Goal: Information Seeking & Learning: Learn about a topic

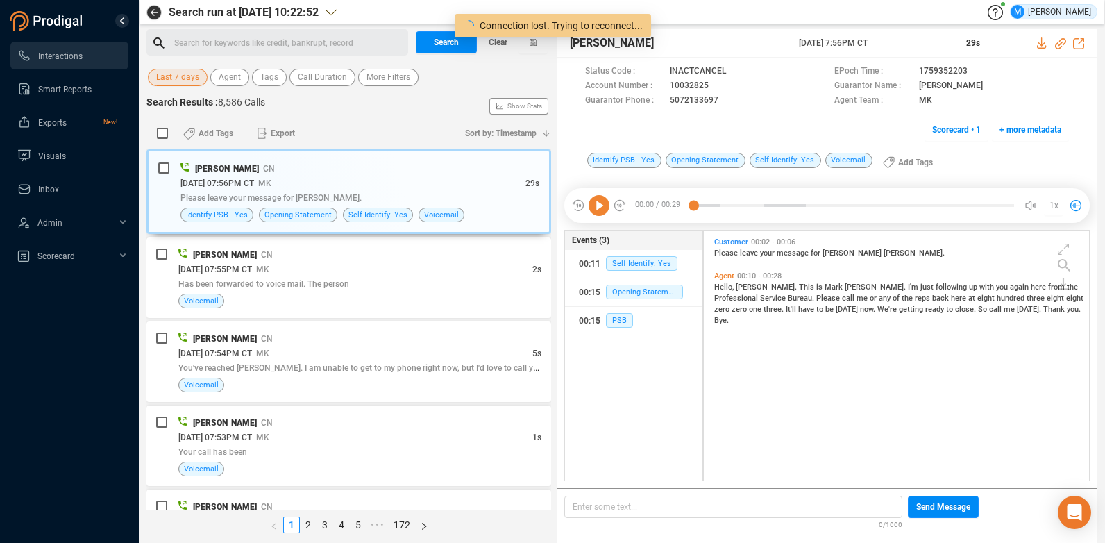
scroll to position [246, 378]
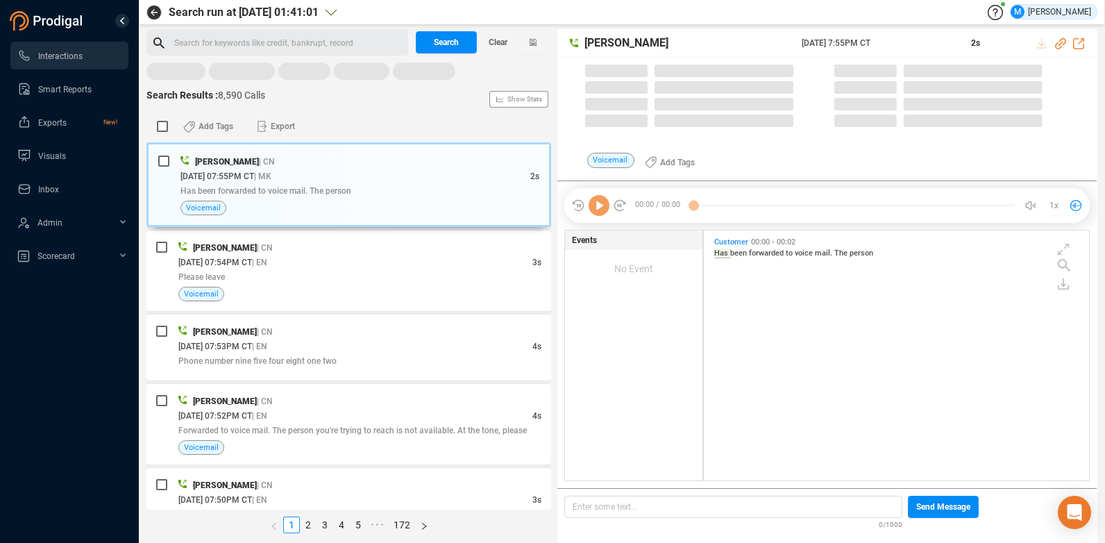
scroll to position [246, 378]
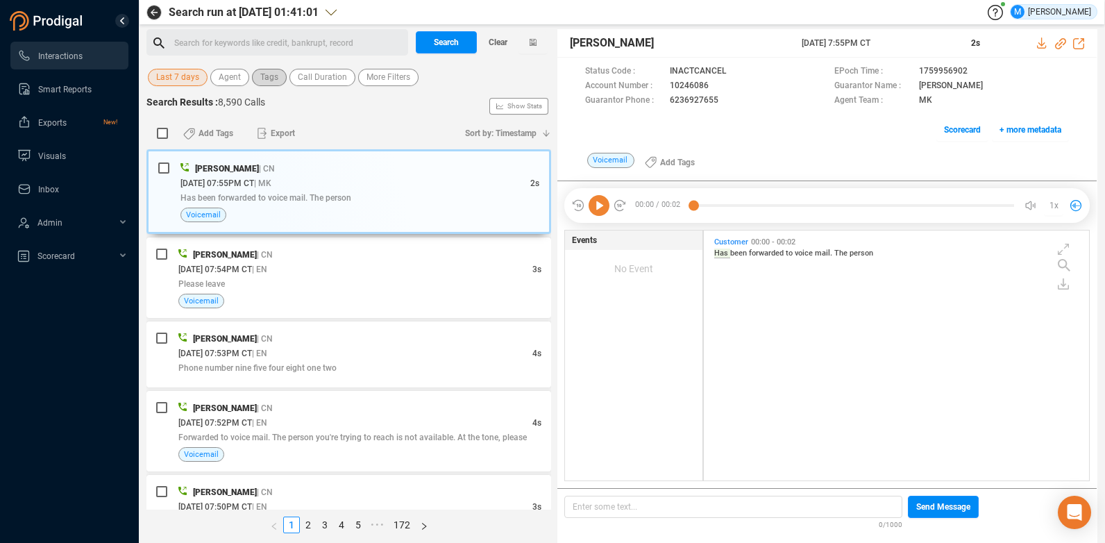
click at [255, 76] on button "Tags" at bounding box center [269, 77] width 35 height 17
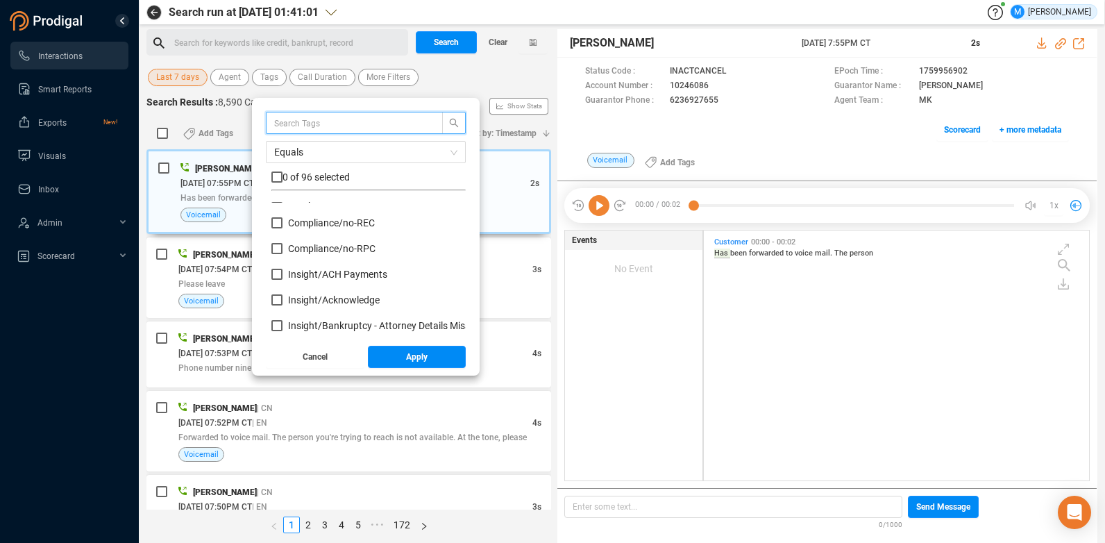
scroll to position [139, 0]
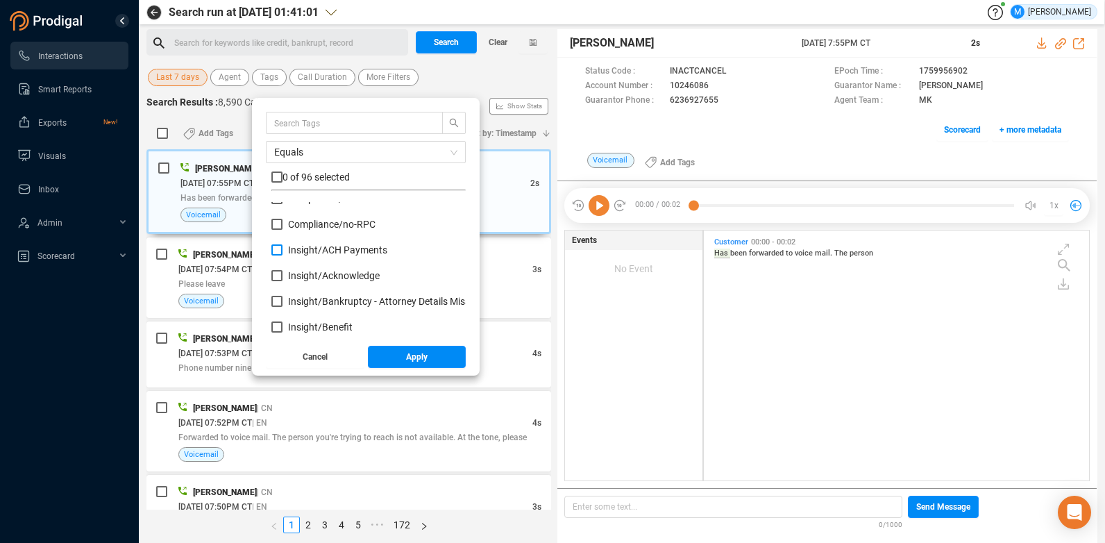
click at [274, 247] on input "Insight/ ACH Payments" at bounding box center [276, 249] width 11 height 11
checkbox input "true"
click at [410, 360] on span "Apply" at bounding box center [417, 357] width 22 height 22
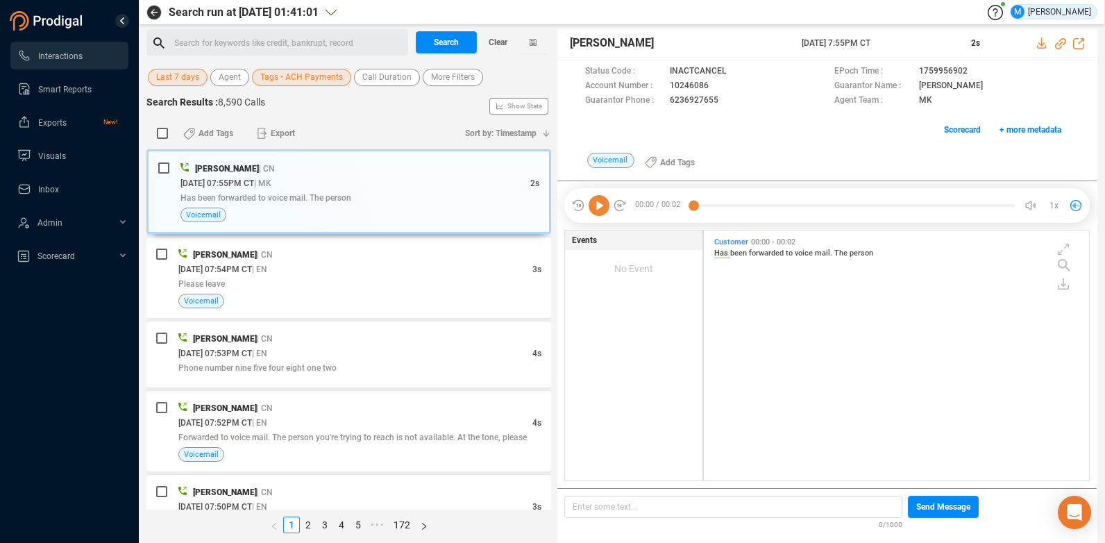
click at [184, 81] on span "Last 7 days" at bounding box center [177, 77] width 43 height 17
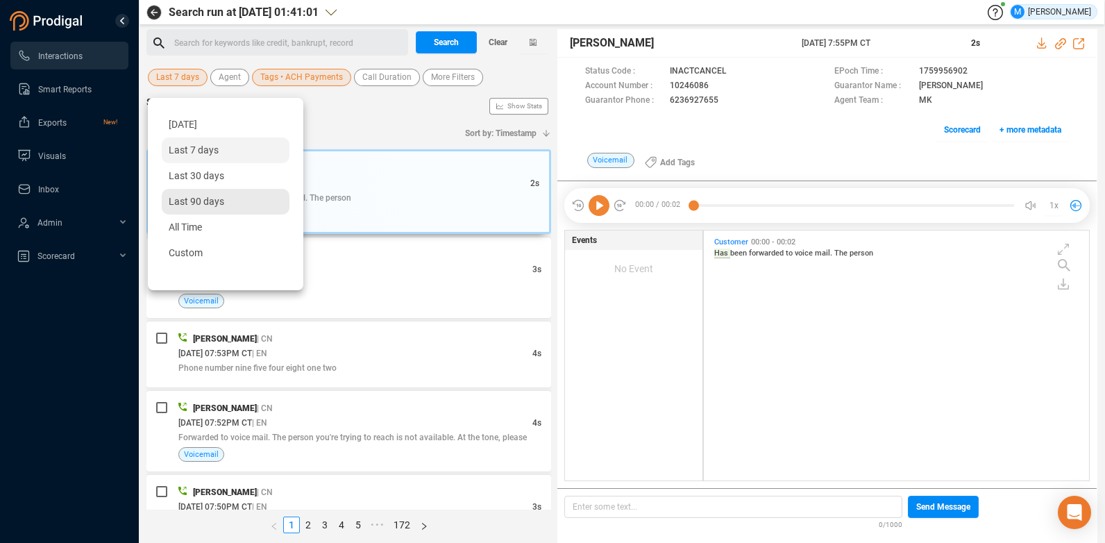
click at [215, 204] on span "Last 90 days" at bounding box center [197, 201] width 56 height 11
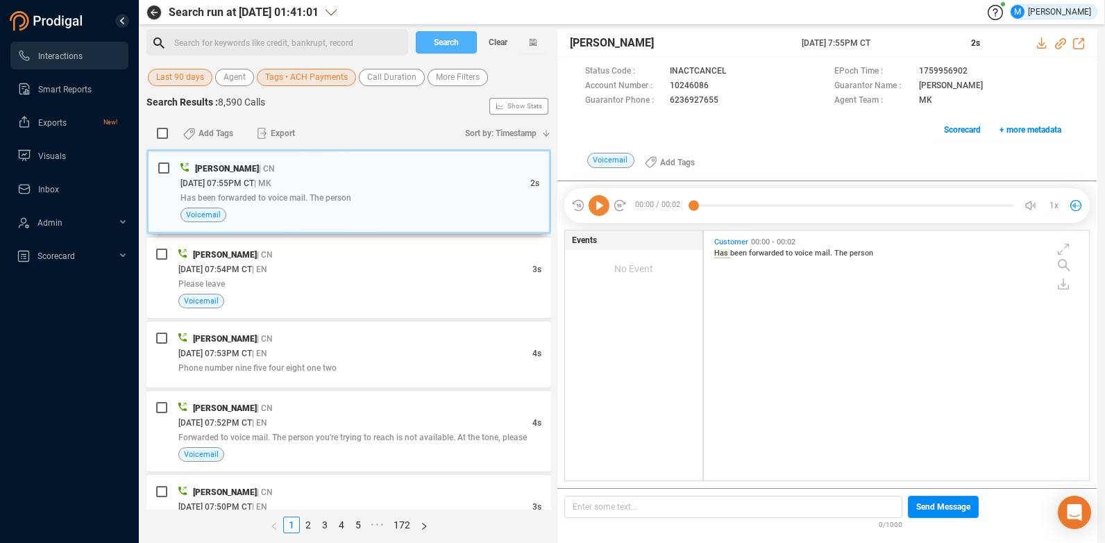
click at [434, 43] on span "Search" at bounding box center [446, 42] width 25 height 22
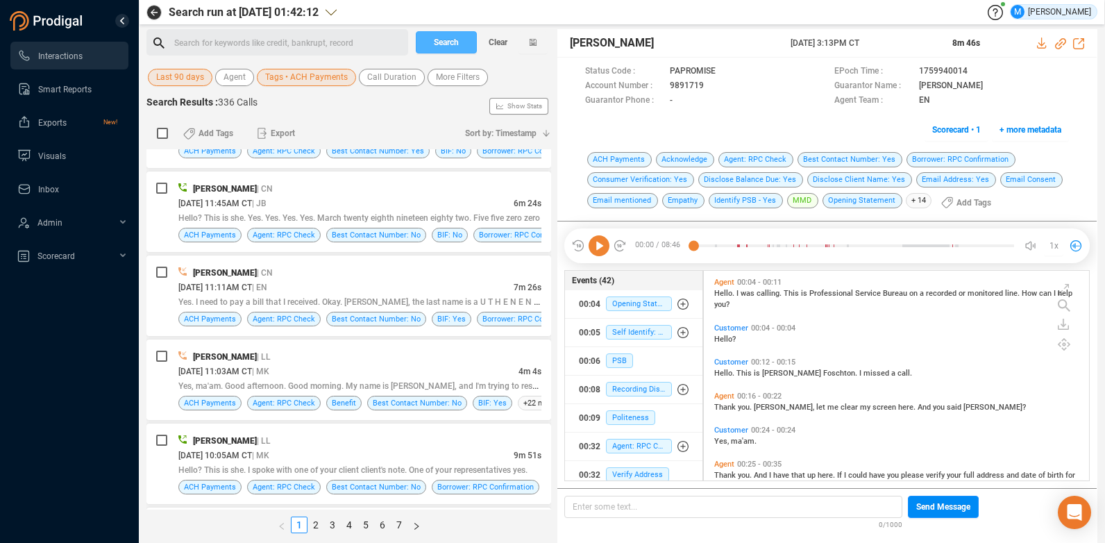
scroll to position [0, 0]
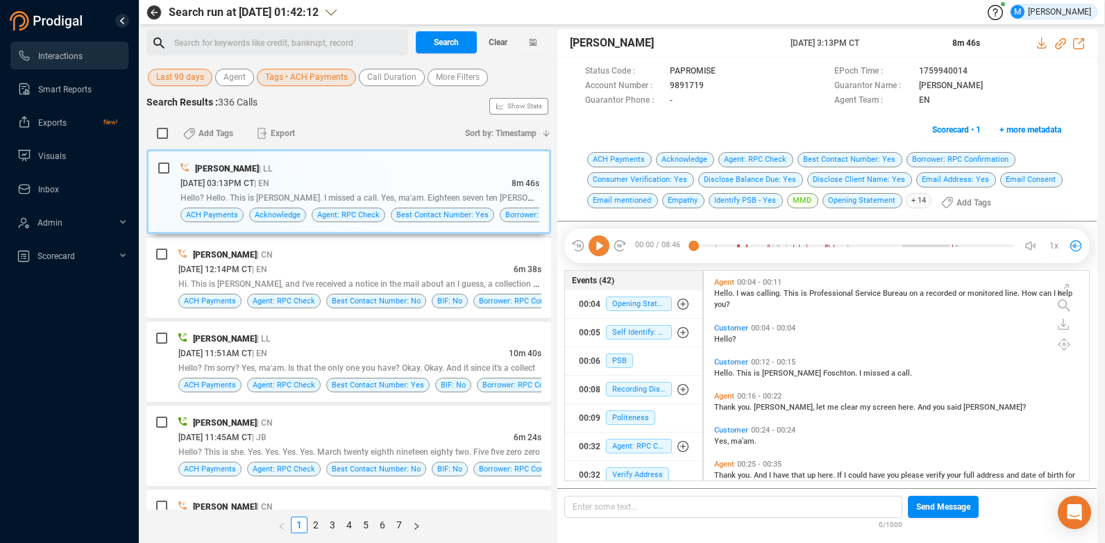
click at [913, 202] on span "+ 14" at bounding box center [919, 200] width 26 height 15
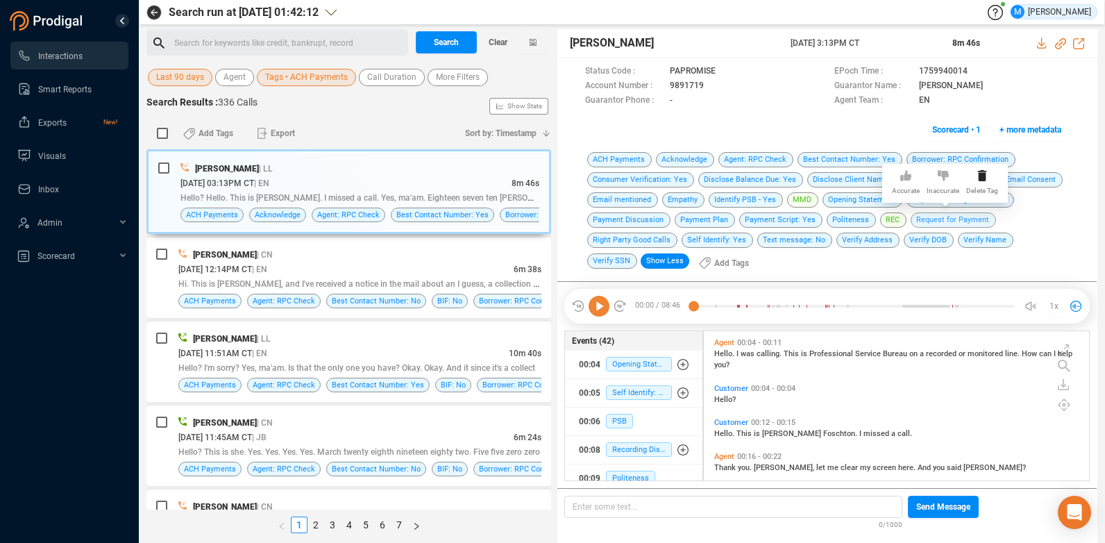
click at [934, 219] on span "Request for Payment" at bounding box center [953, 219] width 85 height 15
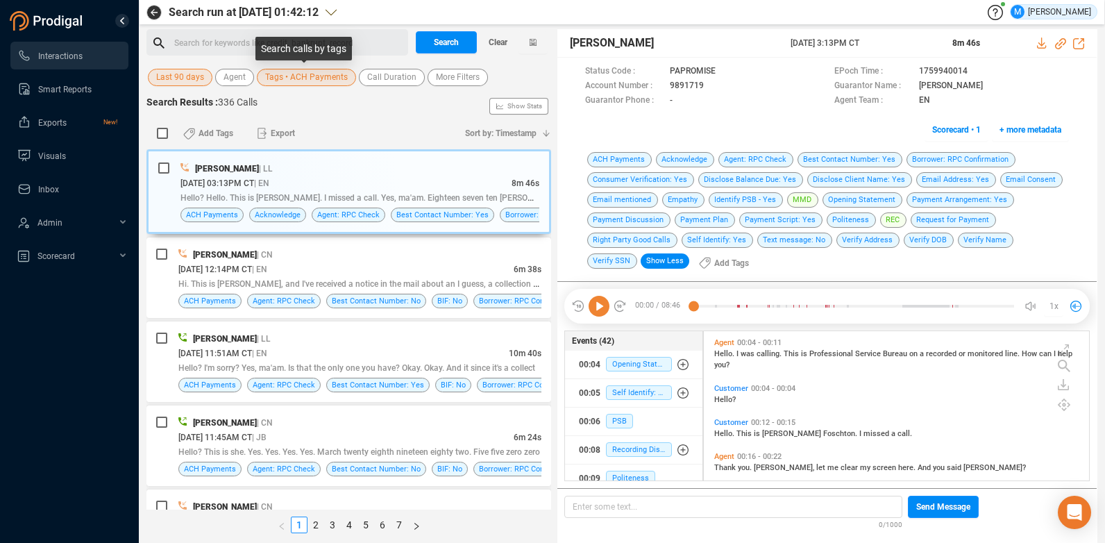
click at [310, 81] on span "Tags • ACH Payments" at bounding box center [306, 77] width 83 height 17
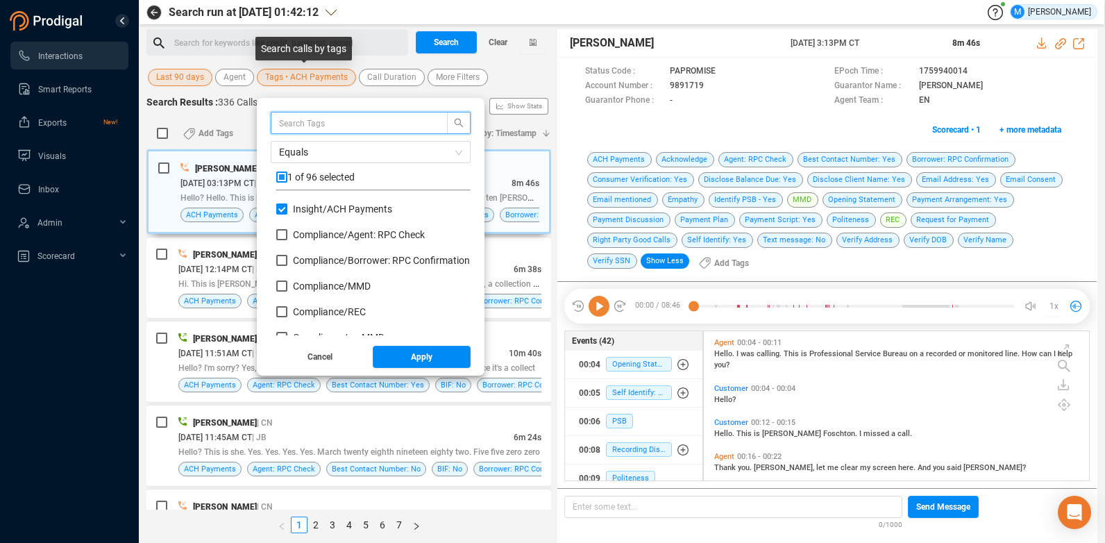
scroll to position [130, 187]
click at [278, 210] on input "Insight/ ACH Payments" at bounding box center [281, 208] width 11 height 11
checkbox input "false"
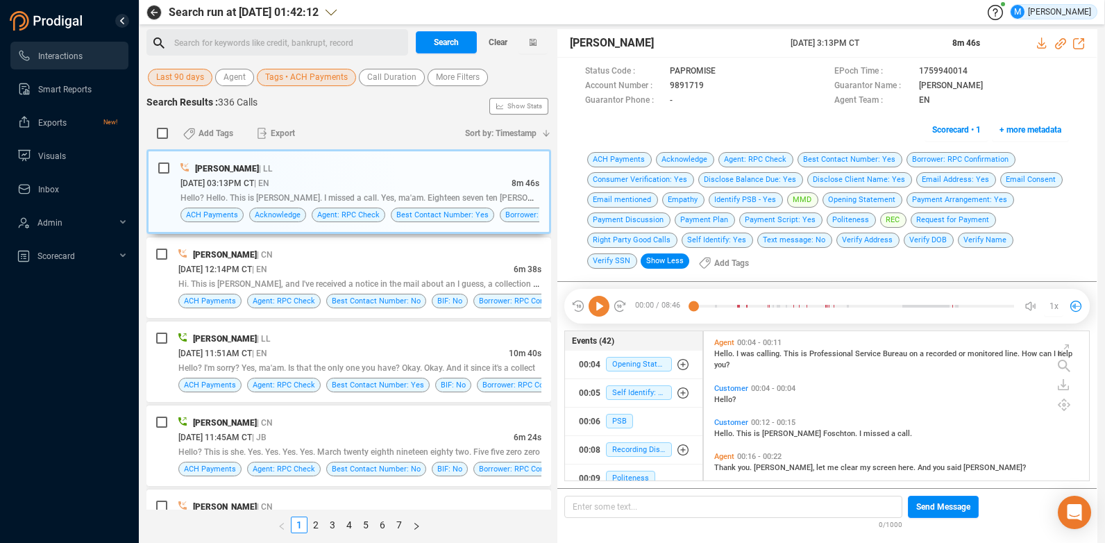
click at [507, 76] on div "Last 90 days Agent Tags • ACH Payments Call Duration More Filters" at bounding box center [348, 78] width 405 height 22
click at [294, 83] on span "Tags • ACH Payments" at bounding box center [306, 77] width 83 height 17
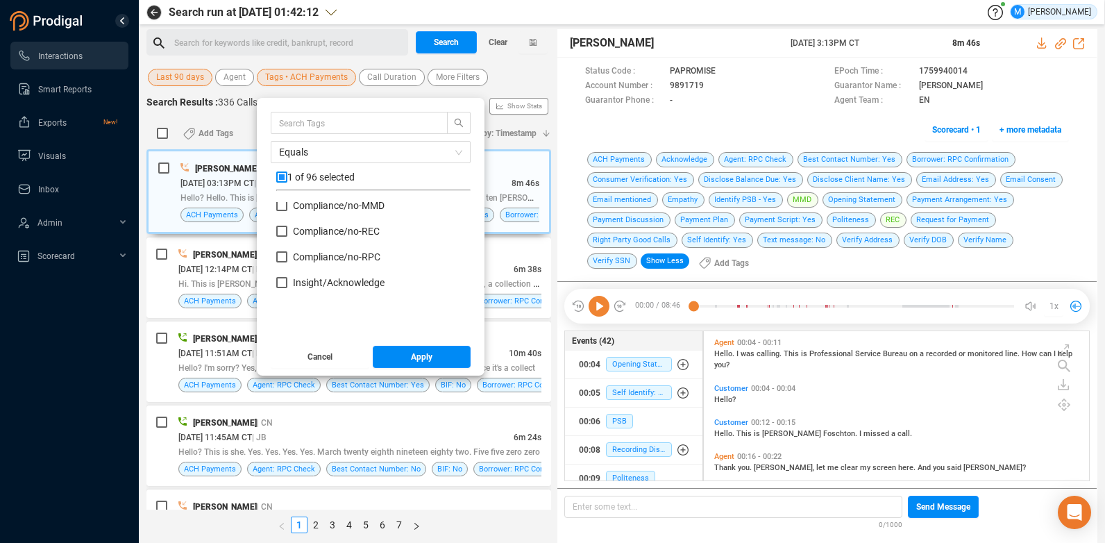
scroll to position [0, 0]
click at [282, 209] on input "Insight/ ACH Payments" at bounding box center [281, 208] width 11 height 11
checkbox input "false"
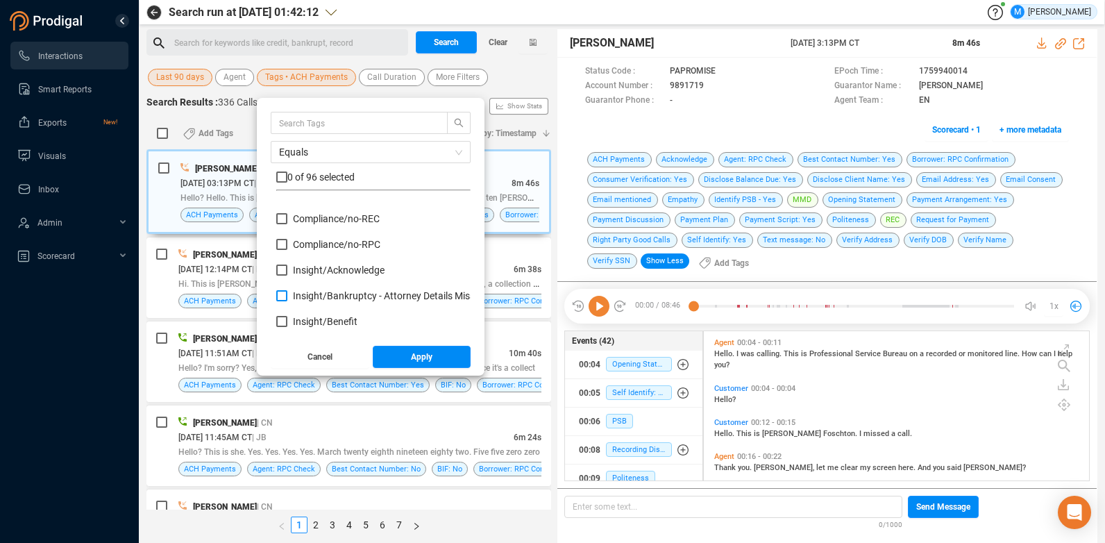
click at [279, 298] on input "Insight/ Bankruptcy - Attorney Details Missing" at bounding box center [281, 295] width 11 height 11
checkbox input "true"
click at [433, 364] on button "Apply" at bounding box center [422, 357] width 99 height 22
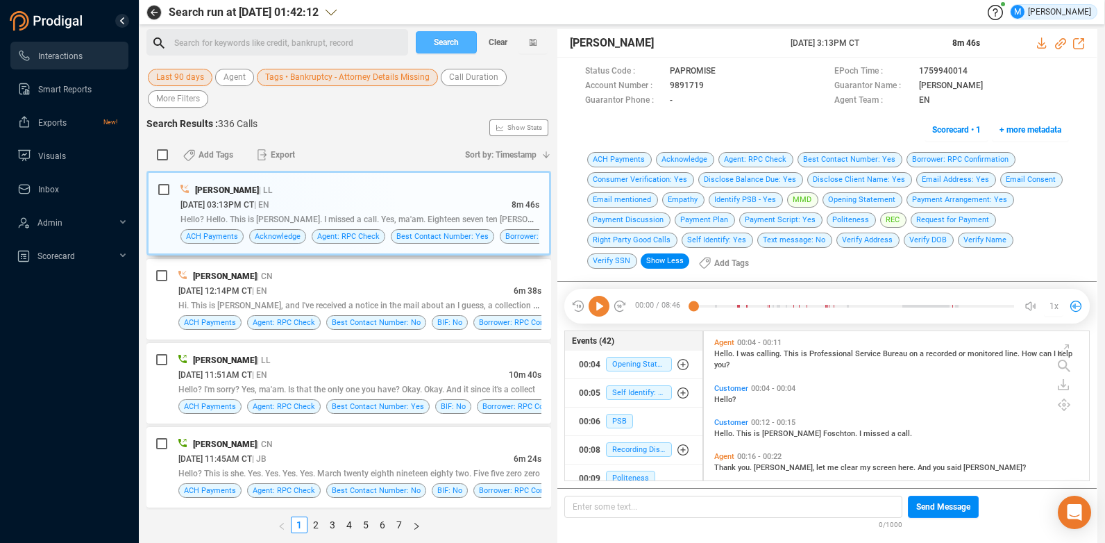
click at [435, 41] on span "Search" at bounding box center [446, 42] width 25 height 22
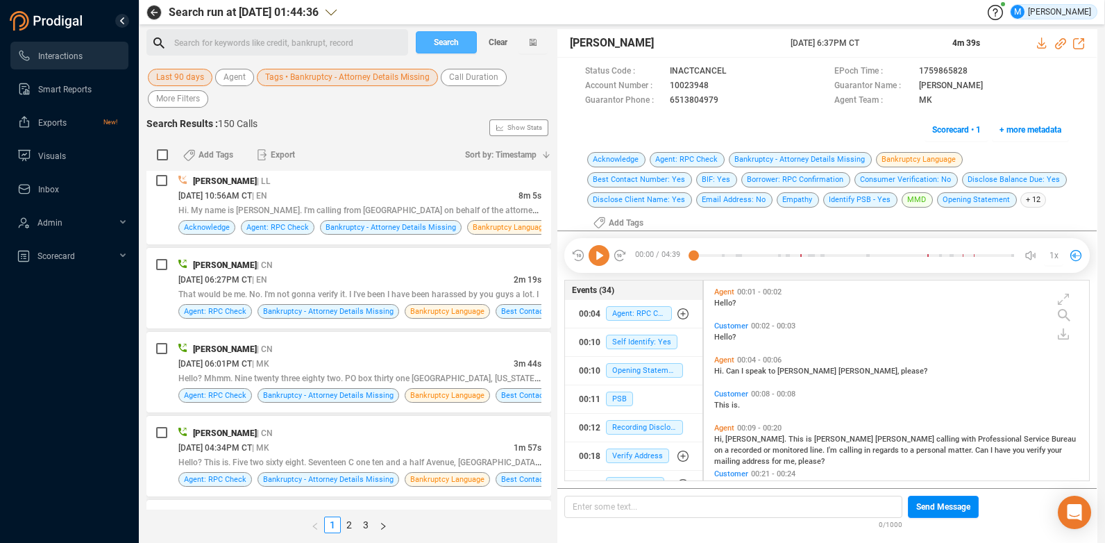
scroll to position [0, 0]
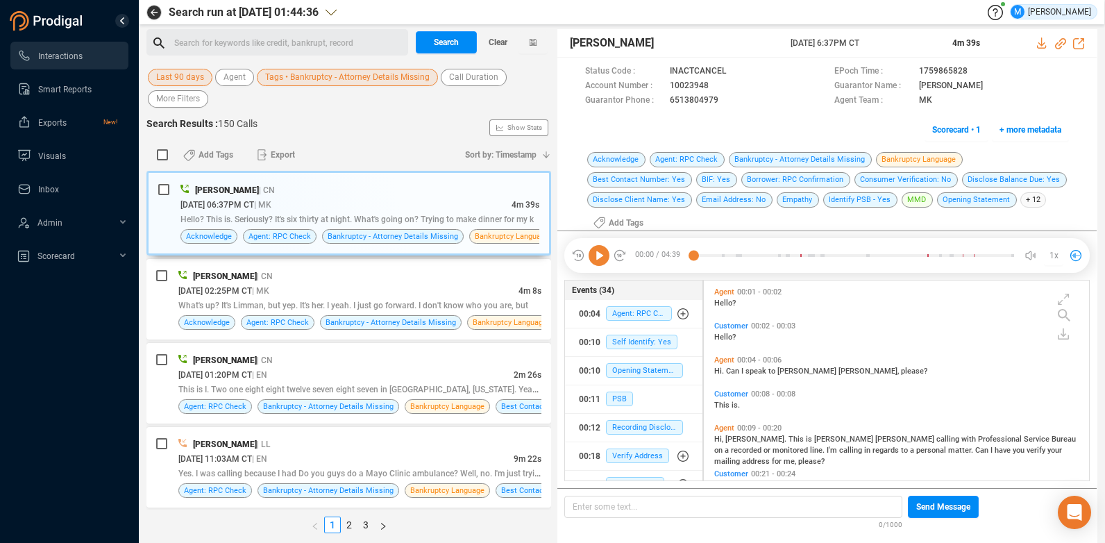
click at [335, 84] on span "Tags • Bankruptcy - Attorney Details Missing" at bounding box center [347, 77] width 164 height 17
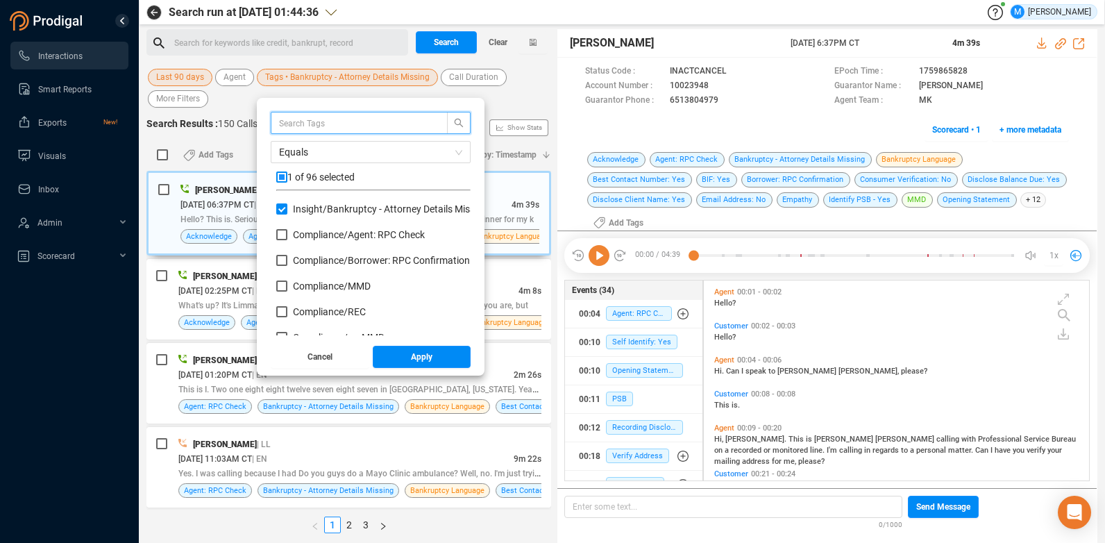
scroll to position [130, 187]
click at [281, 171] on input "checkbox" at bounding box center [281, 176] width 11 height 11
checkbox input "true"
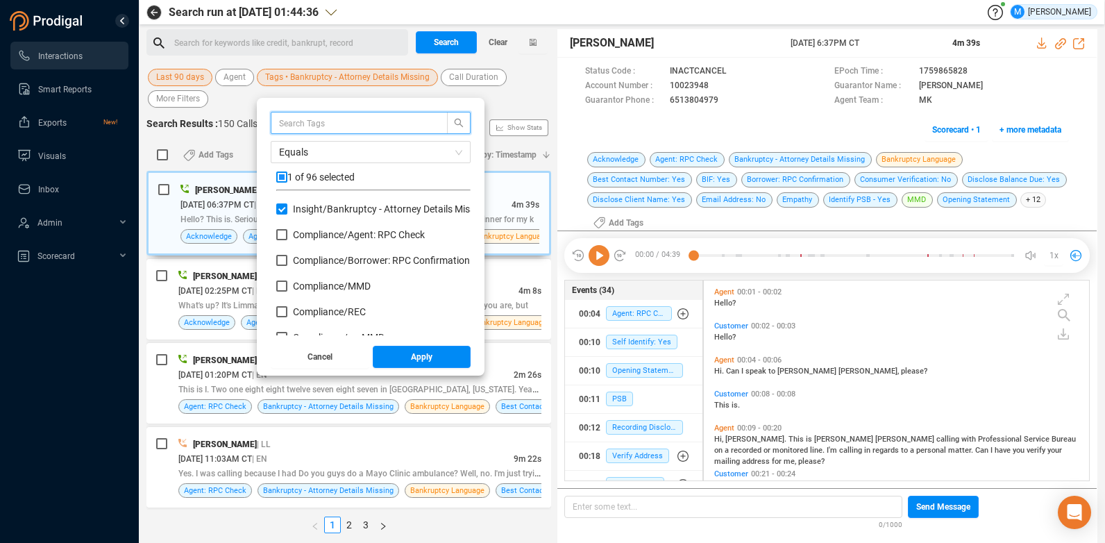
checkbox input "true"
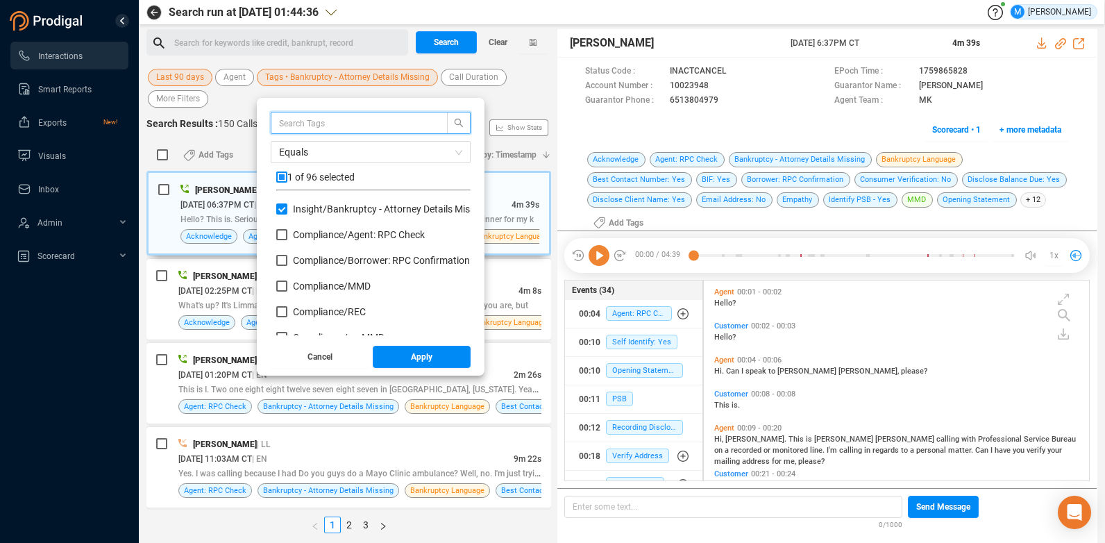
checkbox input "true"
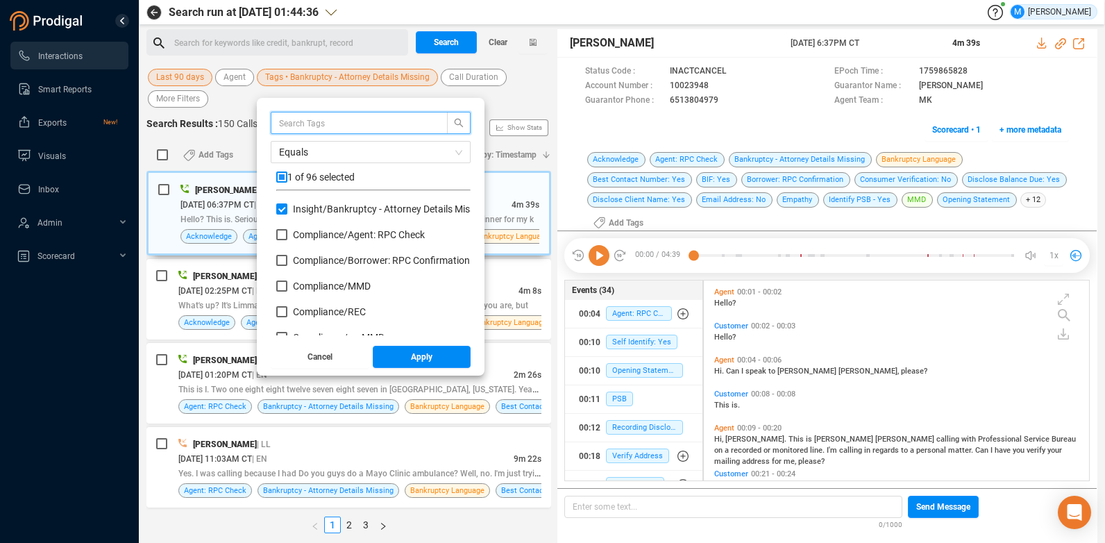
checkbox input "true"
click at [281, 174] on input "checkbox" at bounding box center [281, 176] width 11 height 11
checkbox input "false"
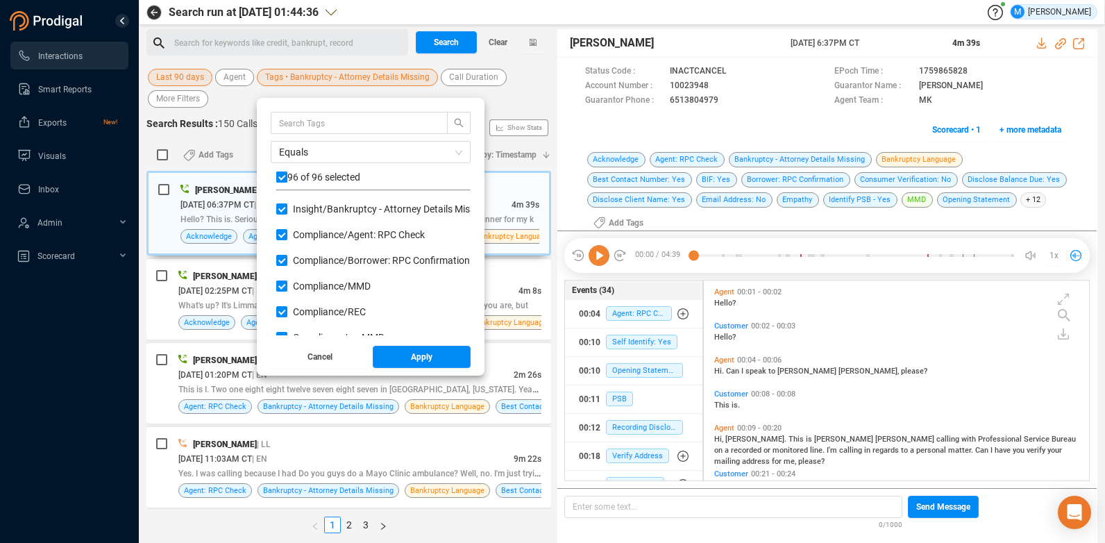
checkbox input "false"
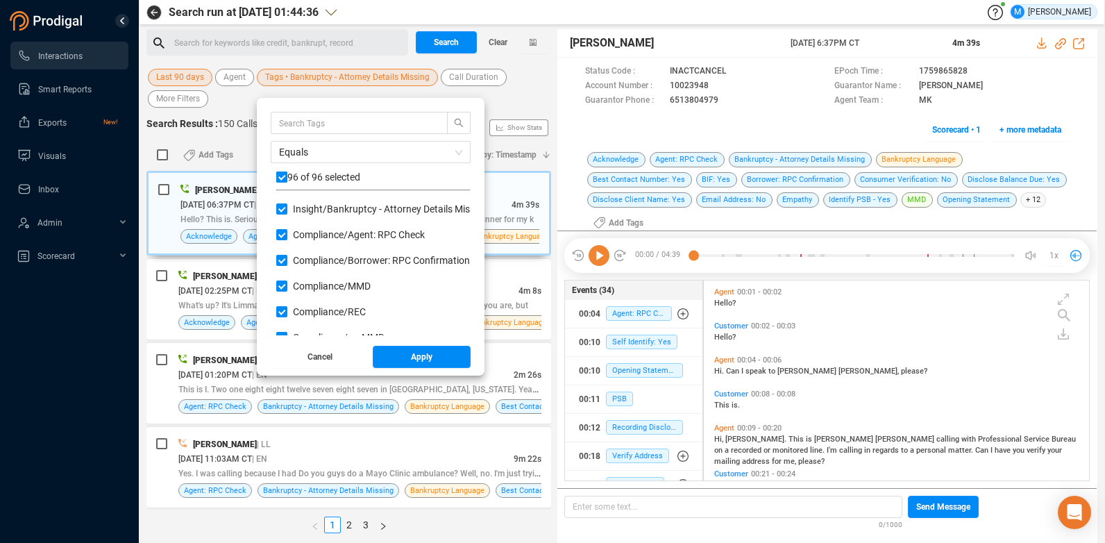
checkbox input "false"
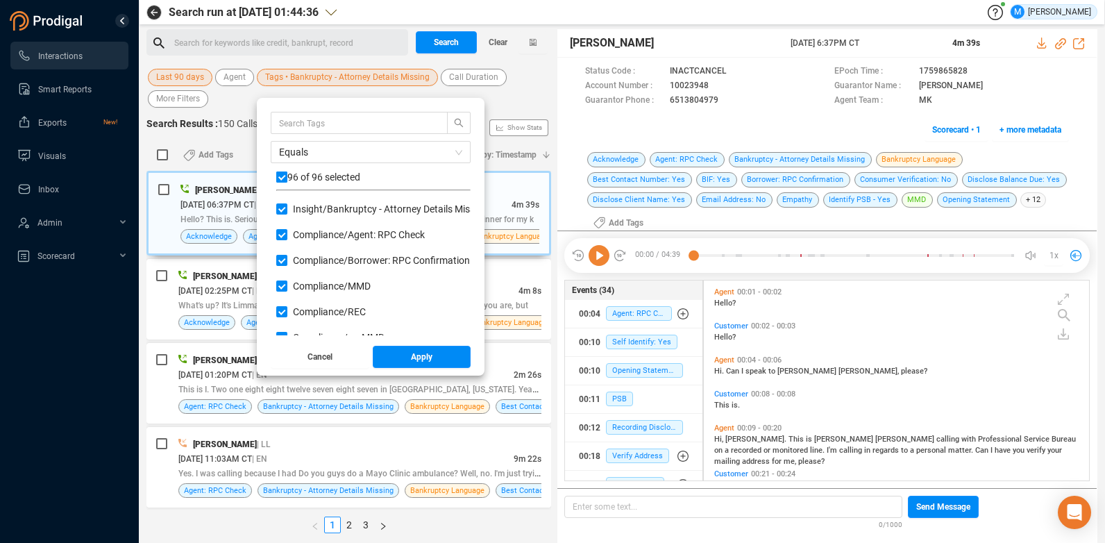
checkbox input "false"
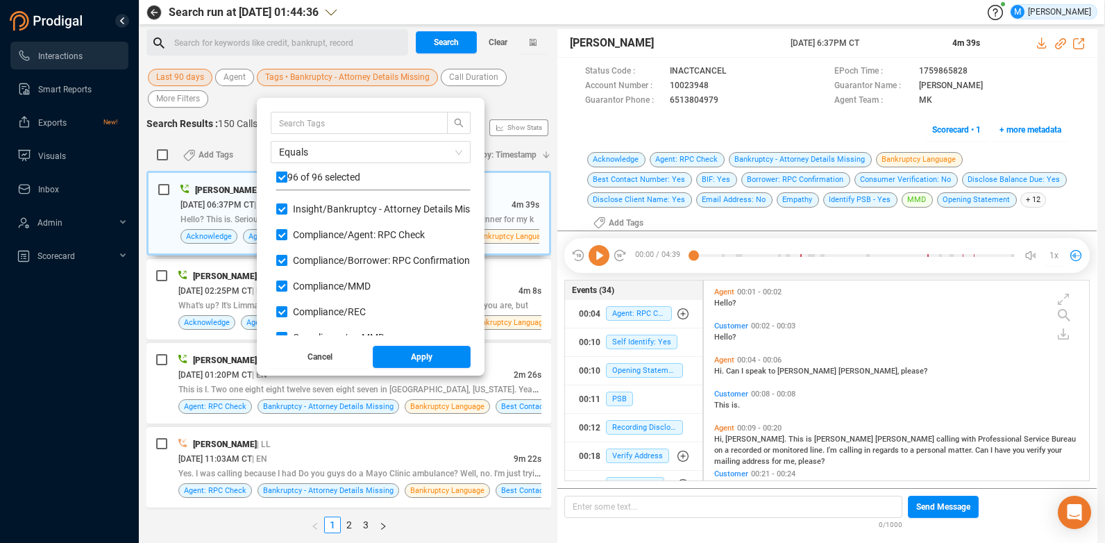
checkbox input "false"
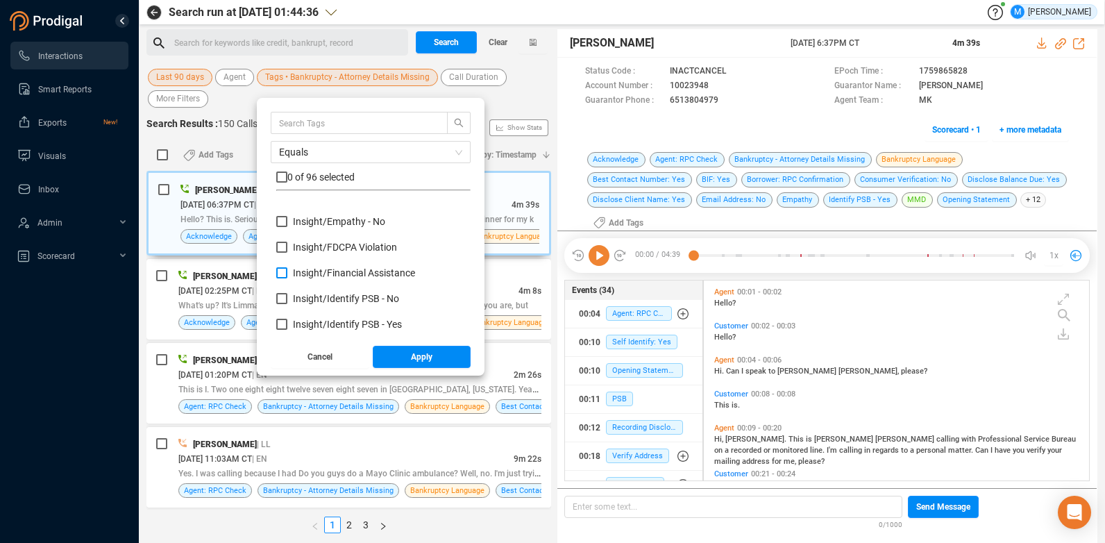
click at [279, 270] on input "Insight/ Financial Assistance" at bounding box center [281, 272] width 11 height 11
checkbox input "true"
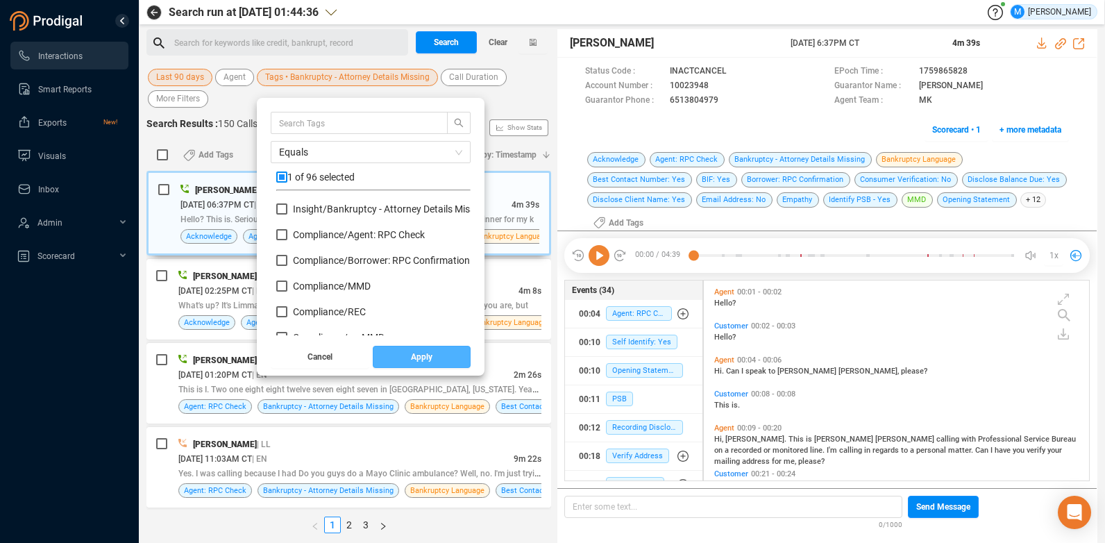
click at [396, 363] on button "Apply" at bounding box center [422, 357] width 99 height 22
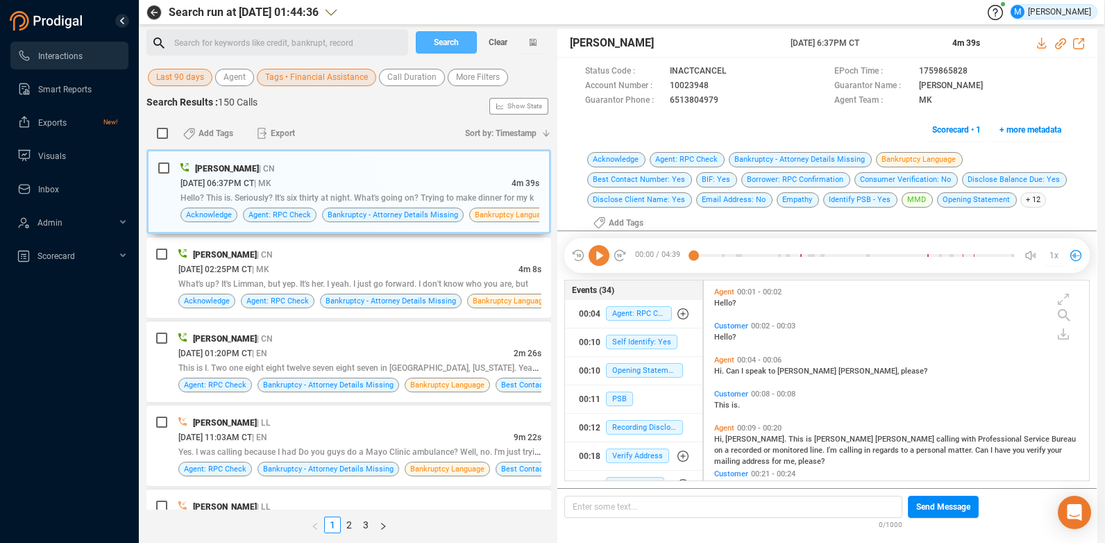
click at [440, 45] on span "Search" at bounding box center [446, 42] width 25 height 22
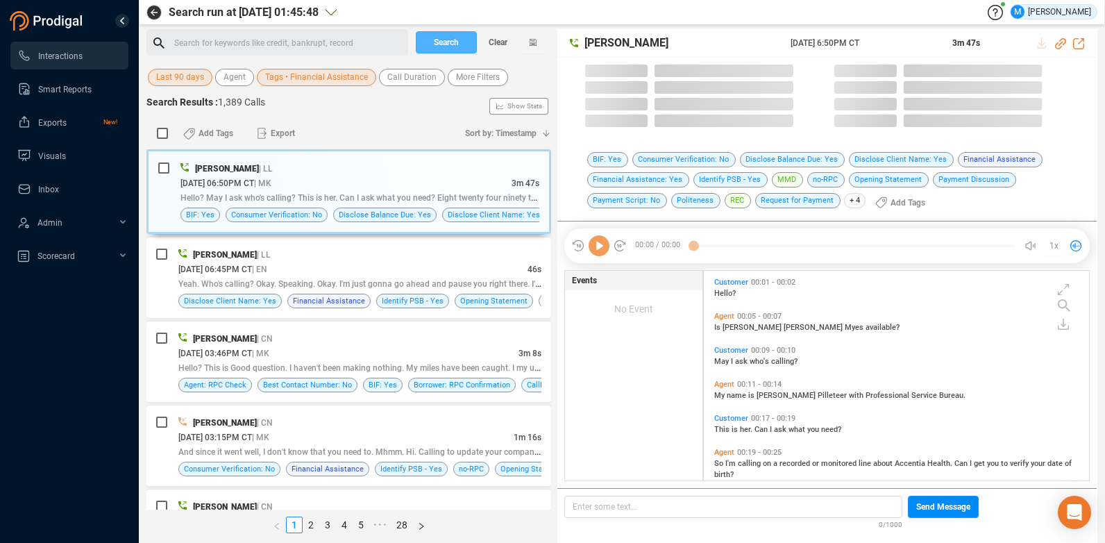
scroll to position [206, 378]
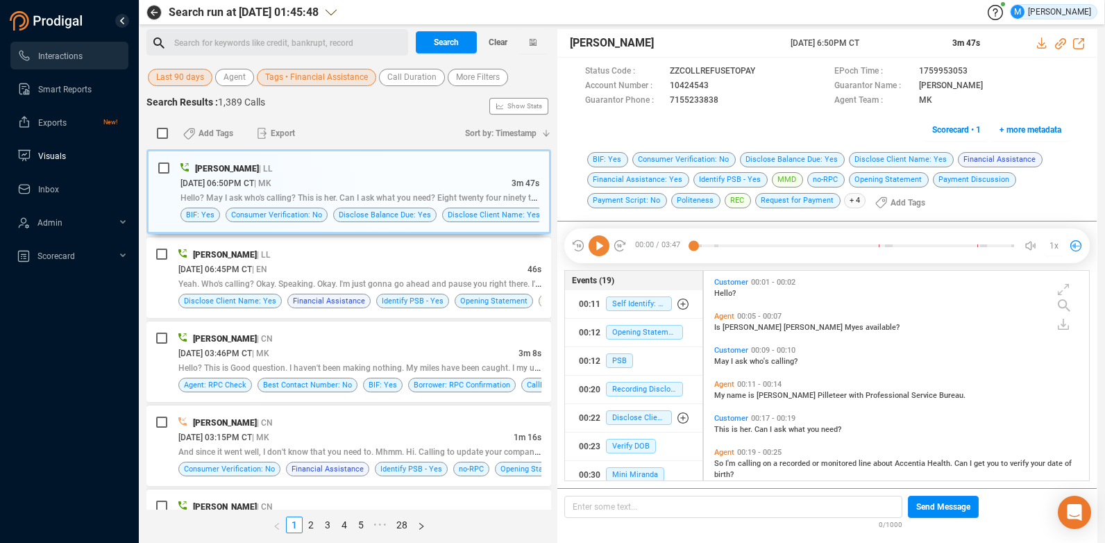
click at [47, 157] on span "Visuals" at bounding box center [52, 156] width 28 height 10
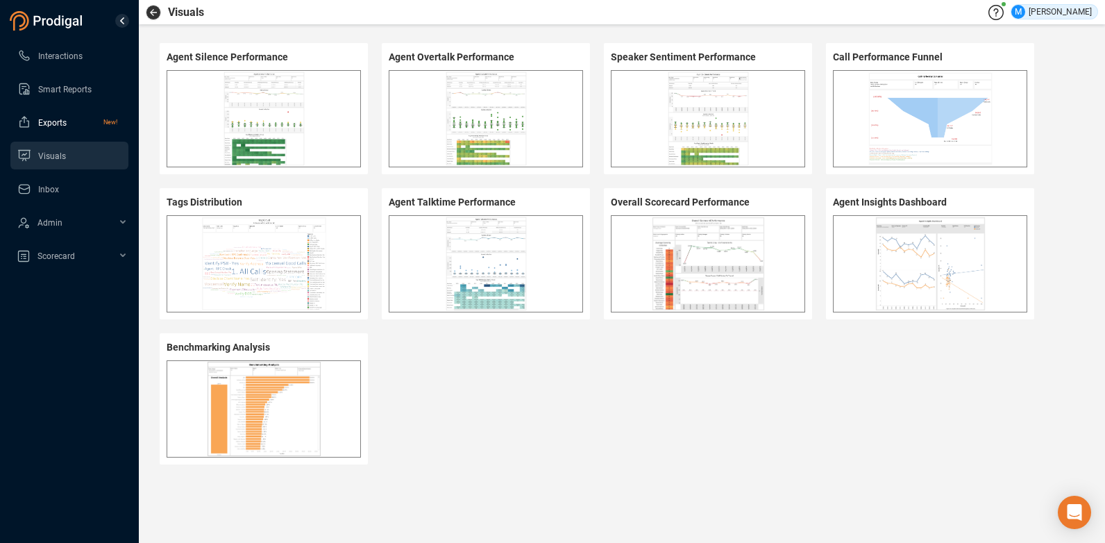
click at [47, 126] on span "Exports" at bounding box center [52, 123] width 28 height 10
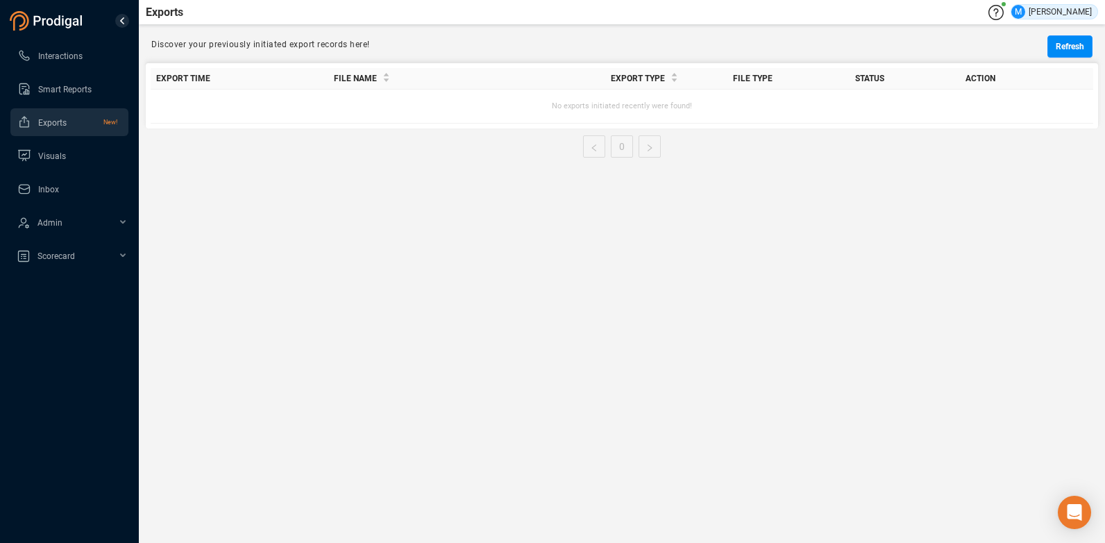
click at [55, 80] on link "Smart Reports" at bounding box center [67, 89] width 100 height 28
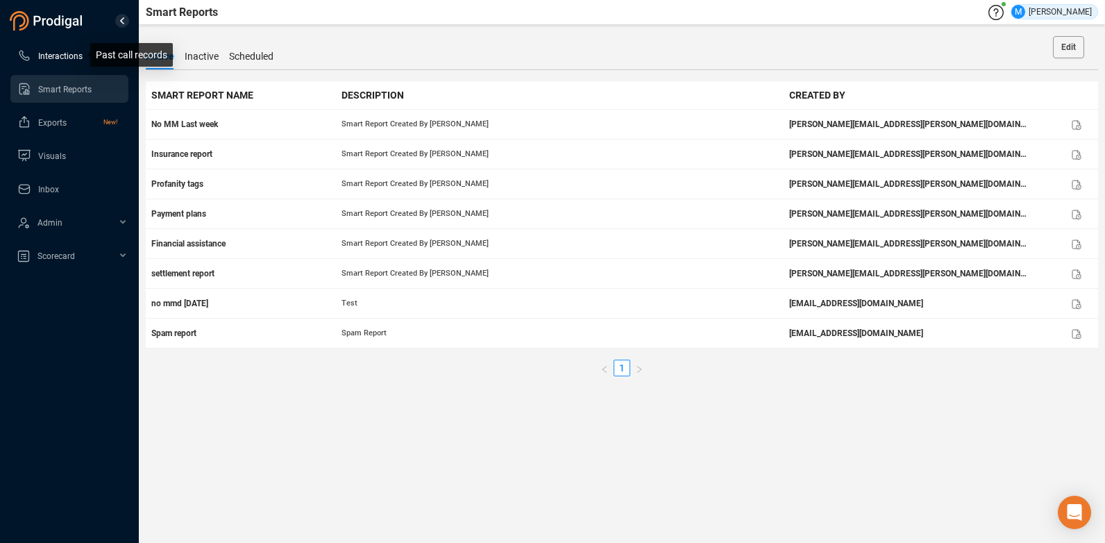
click at [59, 57] on span "Interactions" at bounding box center [60, 56] width 44 height 10
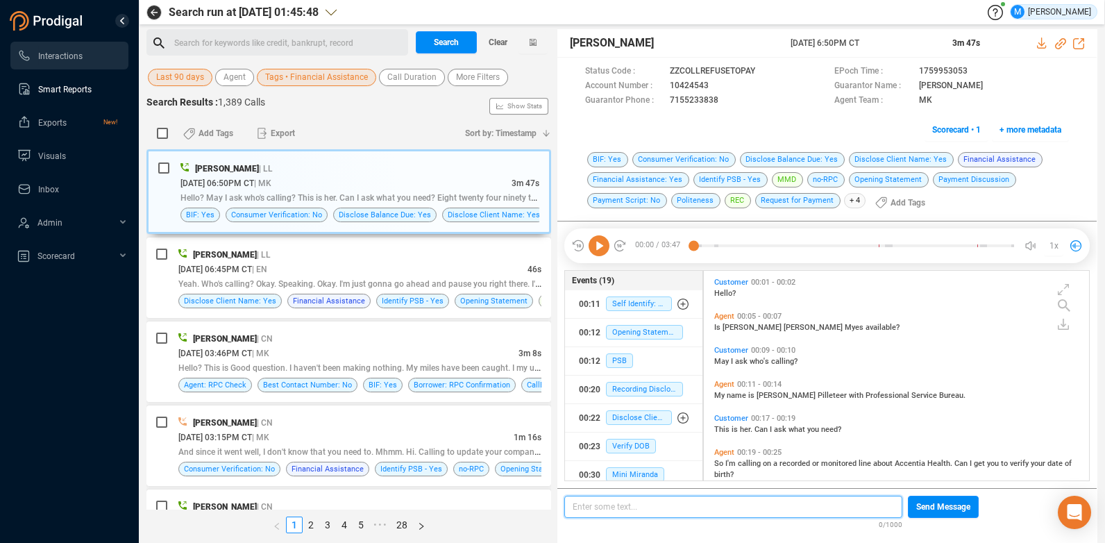
scroll to position [206, 378]
click at [491, 44] on span "Clear" at bounding box center [498, 42] width 19 height 22
click at [457, 43] on span "Search" at bounding box center [446, 42] width 25 height 22
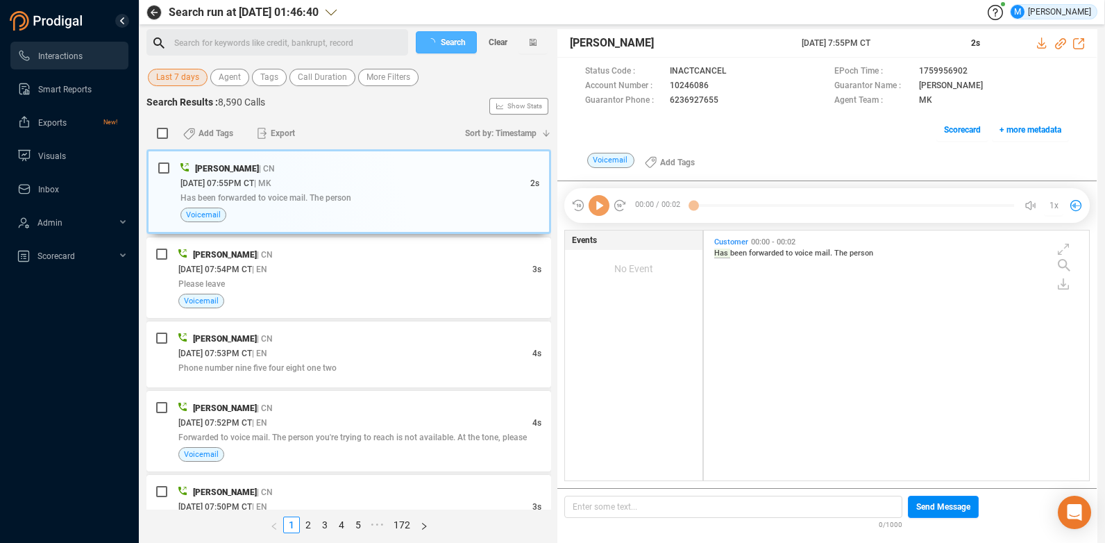
scroll to position [246, 378]
